Goal: Task Accomplishment & Management: Manage account settings

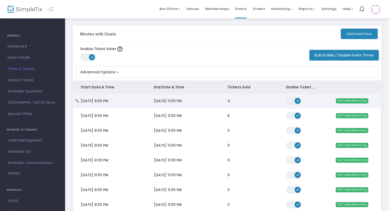
click at [76, 99] on icon "Data table" at bounding box center [77, 101] width 5 height 4
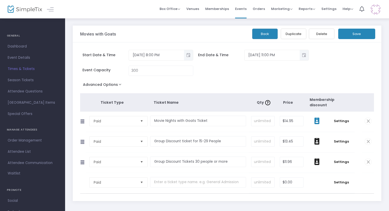
click at [318, 121] on icon at bounding box center [317, 120] width 5 height 7
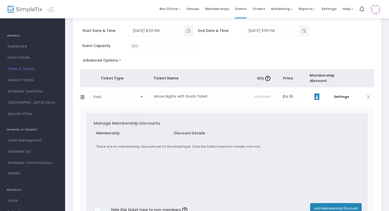
scroll to position [51, 0]
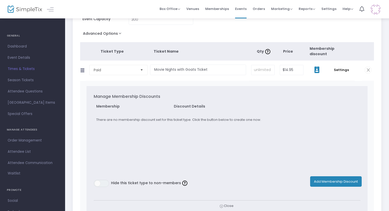
click at [329, 179] on button "Add Membership Discount" at bounding box center [336, 181] width 52 height 10
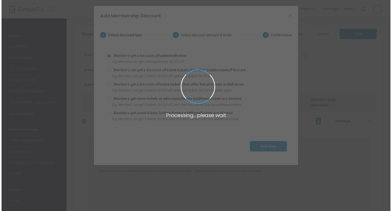
scroll to position [0, 0]
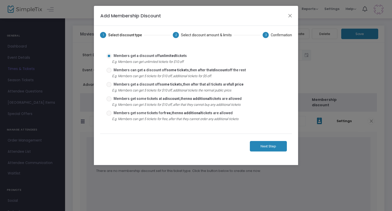
drag, startPoint x: 109, startPoint y: 114, endPoint x: 105, endPoint y: 114, distance: 4.4
click at [105, 114] on div "Members get some tickets for free, then no additional tickets are allowed E.g. …" at bounding box center [178, 117] width 149 height 14
click at [108, 111] on span at bounding box center [109, 113] width 5 height 5
click at [109, 116] on input "Members get some tickets for free, then no additional tickets are allowed" at bounding box center [109, 116] width 0 height 0
radio input "true"
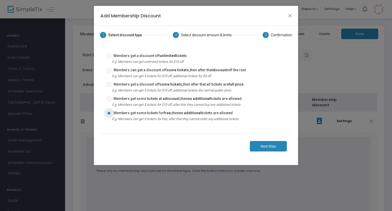
click at [272, 141] on button "Next Step" at bounding box center [268, 146] width 37 height 10
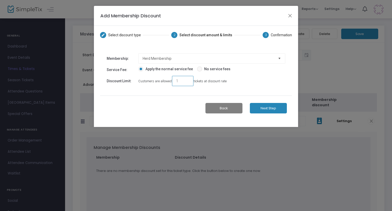
click at [179, 77] on input "1" at bounding box center [183, 81] width 18 height 10
type input "10"
click at [267, 103] on button "Next Step" at bounding box center [268, 108] width 37 height 10
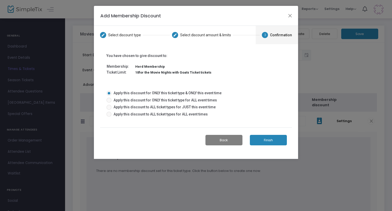
click at [158, 98] on span "Apply this discount for ONLY this ticket type for ALL event times" at bounding box center [164, 100] width 105 height 5
click at [109, 103] on input "Apply this discount for ONLY this ticket type for ALL event times" at bounding box center [109, 103] width 0 height 0
radio input "true"
click at [184, 114] on span "Apply this discount to ALL ticket types for ALL event times" at bounding box center [160, 114] width 96 height 5
click at [109, 117] on input "Apply this discount to ALL ticket types for ALL event times" at bounding box center [109, 117] width 0 height 0
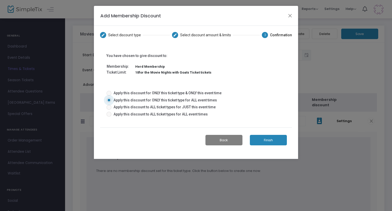
radio input "true"
click at [199, 100] on span "Apply this discount for ONLY this ticket type for ALL event times" at bounding box center [164, 100] width 105 height 5
click at [109, 103] on input "Apply this discount for ONLY this ticket type for ALL event times" at bounding box center [109, 103] width 0 height 0
radio input "true"
click at [265, 139] on button "Finish" at bounding box center [268, 140] width 37 height 10
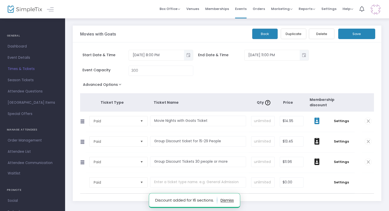
click at [322, 118] on span at bounding box center [317, 120] width 17 height 7
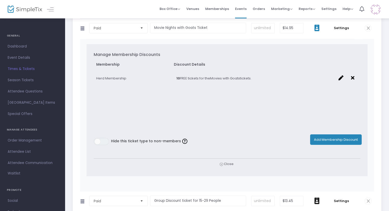
scroll to position [102, 0]
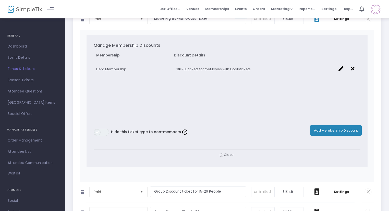
click at [98, 130] on span at bounding box center [97, 132] width 6 height 6
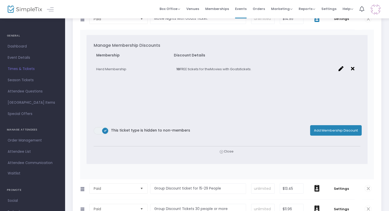
click at [325, 128] on button "Add Membership Discount" at bounding box center [336, 130] width 52 height 10
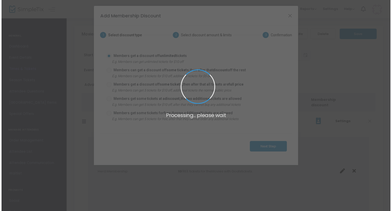
scroll to position [0, 0]
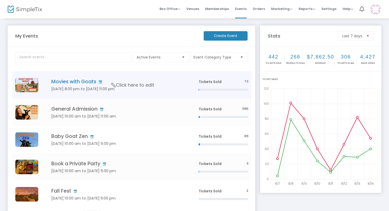
click at [147, 92] on td "Movies with Goats Jul 25 8:00 pm to Sep 13 11:00 pm Click here to edit" at bounding box center [117, 84] width 156 height 27
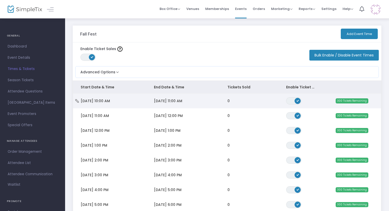
click at [223, 101] on td "0" at bounding box center [249, 100] width 59 height 15
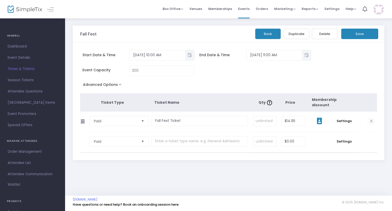
click at [319, 119] on icon at bounding box center [319, 120] width 5 height 7
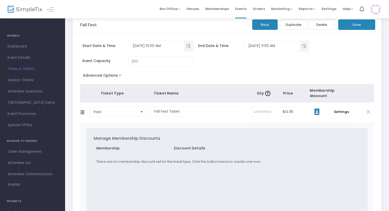
scroll to position [128, 0]
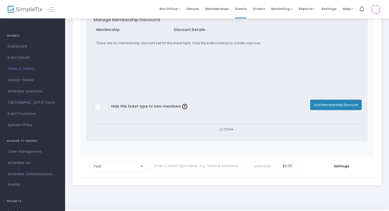
click at [327, 104] on button "Add Membership Discount" at bounding box center [336, 105] width 52 height 10
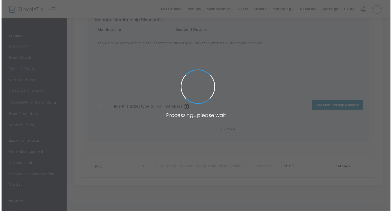
scroll to position [0, 0]
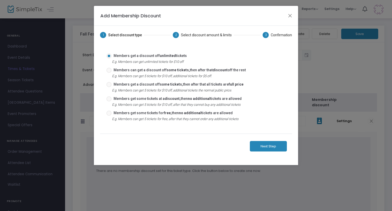
click at [151, 111] on span "Members get some tickets for free, then no additional tickets are allowed" at bounding box center [172, 112] width 121 height 5
click at [109, 116] on input "Members get some tickets for free, then no additional tickets are allowed" at bounding box center [109, 116] width 0 height 0
radio input "true"
click at [131, 55] on span "Members get a discount off unlimited tickets" at bounding box center [149, 55] width 75 height 5
click at [109, 58] on input "Members get a discount off unlimited tickets" at bounding box center [109, 58] width 0 height 0
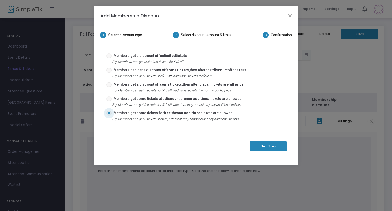
radio input "true"
click at [263, 150] on button "Next Step" at bounding box center [268, 146] width 37 height 10
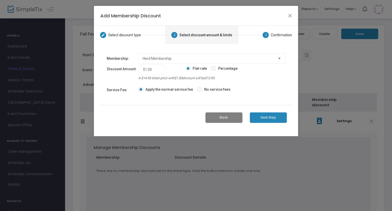
click at [213, 70] on span at bounding box center [213, 68] width 5 height 5
click at [214, 71] on input "Percentage" at bounding box center [214, 71] width 0 height 0
radio input "true"
click at [144, 69] on input "1" at bounding box center [151, 70] width 22 height 10
type input "100%"
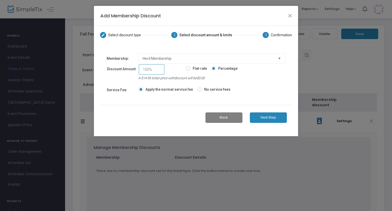
click at [153, 108] on div "Back Next Step" at bounding box center [196, 117] width 192 height 25
click at [203, 90] on span "No service fees" at bounding box center [216, 89] width 28 height 5
click at [200, 92] on input "No service fees" at bounding box center [199, 92] width 0 height 0
radio input "true"
click at [268, 115] on button "Next Step" at bounding box center [268, 117] width 37 height 10
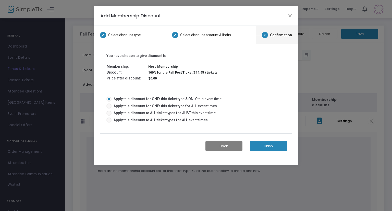
click at [150, 107] on span "Apply this discount for ONLY this ticket type for ALL event times" at bounding box center [164, 105] width 105 height 5
click at [109, 109] on input "Apply this discount for ONLY this ticket type for ALL event times" at bounding box center [109, 109] width 0 height 0
radio input "true"
click at [265, 147] on button "Finish" at bounding box center [268, 146] width 37 height 10
type input "10,000%"
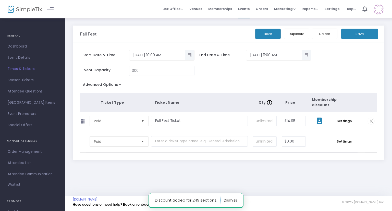
click at [321, 121] on icon at bounding box center [319, 120] width 5 height 7
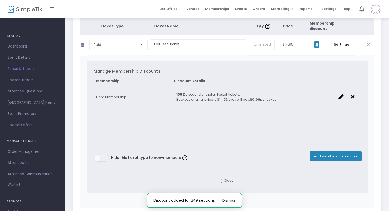
scroll to position [77, 0]
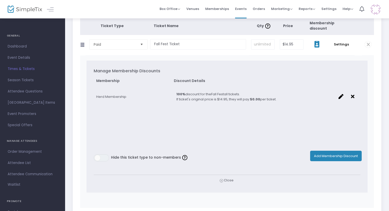
click at [324, 151] on button "Add Membership Discount" at bounding box center [336, 156] width 52 height 10
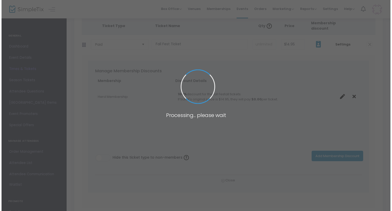
scroll to position [0, 0]
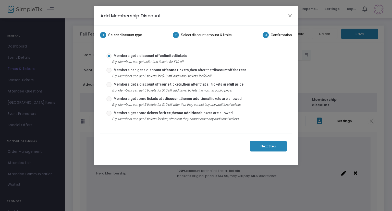
click at [128, 114] on span "Members get some tickets for free, then no additional tickets are allowed" at bounding box center [172, 112] width 121 height 5
click at [109, 116] on input "Members get some tickets for free, then no additional tickets are allowed" at bounding box center [109, 116] width 0 height 0
radio input "true"
click at [257, 145] on button "Next Step" at bounding box center [268, 146] width 37 height 10
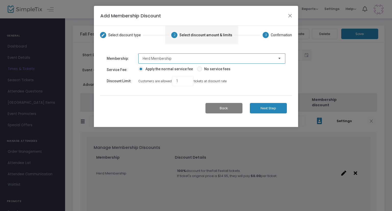
click at [180, 56] on span "Herd Membership" at bounding box center [208, 58] width 131 height 5
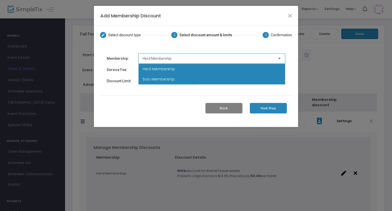
click at [178, 77] on li "Solo Membership" at bounding box center [212, 79] width 147 height 10
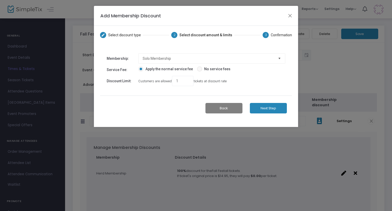
click at [266, 107] on button "Next Step" at bounding box center [268, 108] width 37 height 10
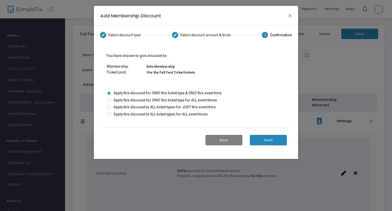
click at [185, 99] on span "Apply this discount for ONLY this ticket type for ALL event times" at bounding box center [164, 100] width 105 height 5
click at [109, 103] on input "Apply this discount for ONLY this ticket type for ALL event times" at bounding box center [109, 103] width 0 height 0
radio input "true"
click at [264, 141] on button "Finish" at bounding box center [268, 140] width 37 height 10
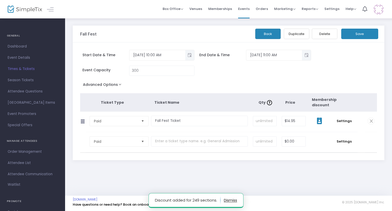
click at [321, 123] on icon at bounding box center [319, 120] width 5 height 7
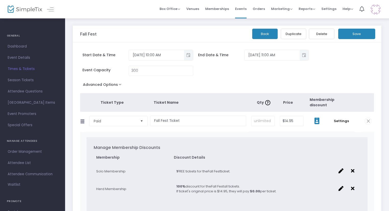
click at [349, 34] on button "Save" at bounding box center [356, 34] width 37 height 10
